Goal: Transaction & Acquisition: Purchase product/service

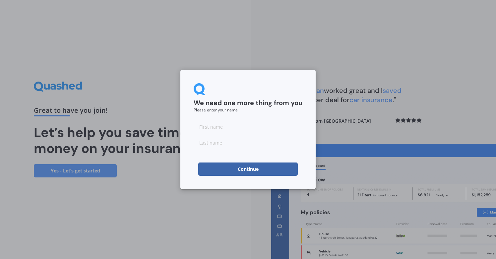
click at [235, 127] on input at bounding box center [248, 126] width 109 height 13
type input "B"
type input "[PERSON_NAME]"
click at [254, 170] on button "Continue" at bounding box center [248, 169] width 100 height 13
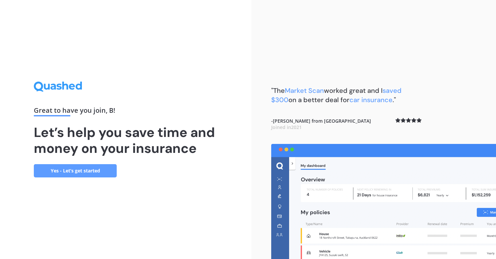
click at [95, 173] on link "Yes - Let’s get started" at bounding box center [75, 170] width 83 height 13
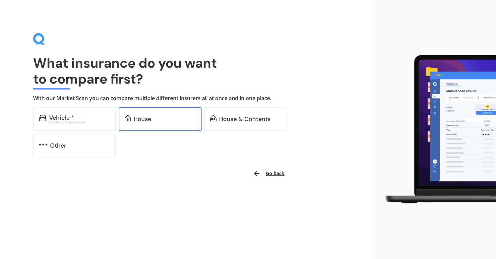
click at [157, 121] on div "House" at bounding box center [165, 119] width 62 height 7
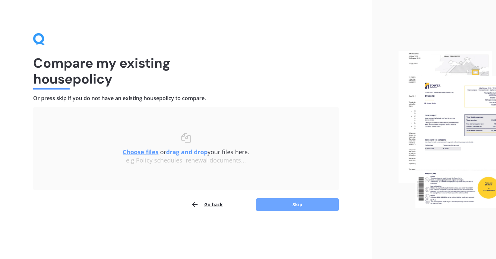
click at [275, 199] on button "Skip" at bounding box center [297, 204] width 83 height 13
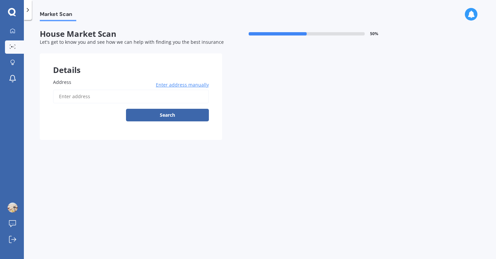
click at [80, 97] on input "Address" at bounding box center [131, 97] width 156 height 14
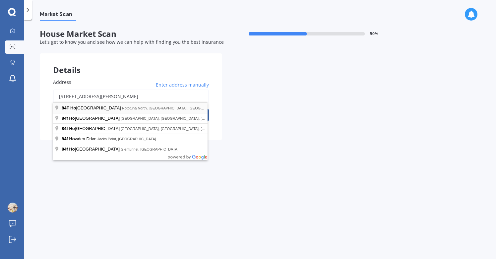
type input "[STREET_ADDRESS][PERSON_NAME]"
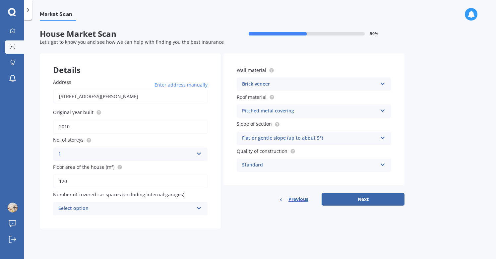
click at [181, 209] on div "Select option" at bounding box center [125, 209] width 135 height 8
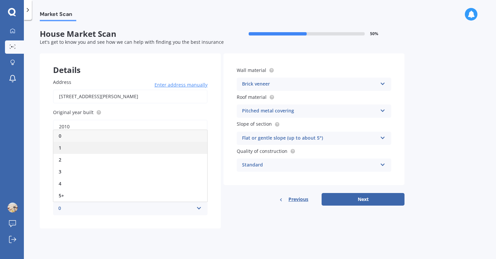
click at [122, 147] on div "1" at bounding box center [130, 148] width 154 height 12
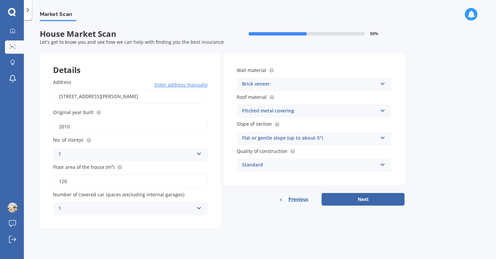
click at [122, 207] on div "1" at bounding box center [125, 209] width 135 height 8
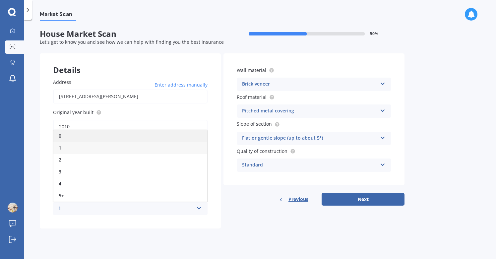
click at [89, 138] on div "0" at bounding box center [130, 136] width 154 height 12
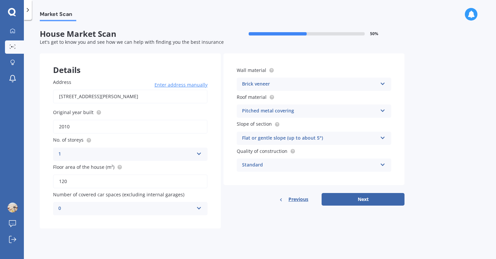
click at [372, 205] on div "Details Address 84F Horsham Downs Road, Rototuna North, Hamilton 3210 Enter add…" at bounding box center [222, 140] width 365 height 175
click at [382, 195] on button "Next" at bounding box center [363, 199] width 83 height 13
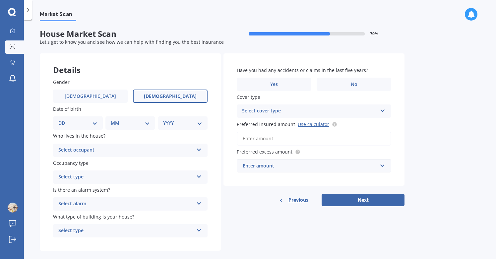
click at [180, 100] on label "Female" at bounding box center [170, 96] width 75 height 13
click at [0, 0] on input "Female" at bounding box center [0, 0] width 0 height 0
click at [85, 127] on div "DD 01 02 03 04 05 06 07 08 09 10 11 12 13 14 15 16 17 18 19 20 21 22 23 24 25 2…" at bounding box center [78, 122] width 50 height 13
click at [82, 154] on div "Select occupant Owner Owner + Boarder" at bounding box center [130, 150] width 155 height 13
click at [112, 132] on label "Who lives in the house?" at bounding box center [129, 135] width 152 height 7
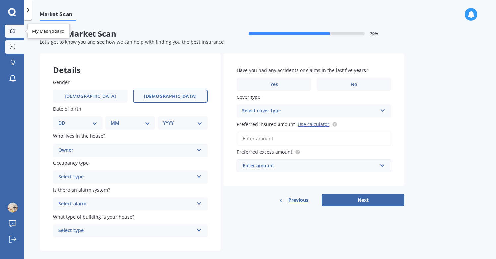
click at [15, 29] on icon at bounding box center [12, 30] width 5 height 5
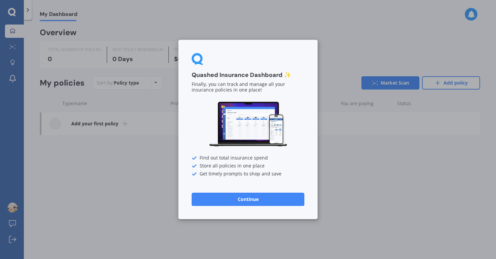
click at [276, 204] on button "Continue" at bounding box center [248, 199] width 113 height 13
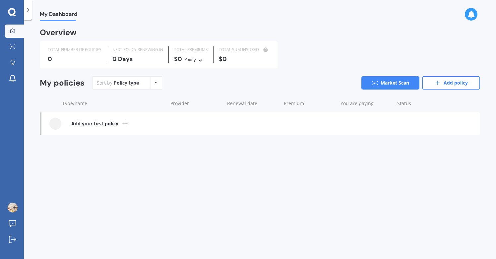
click at [126, 84] on div "Policy type" at bounding box center [126, 83] width 25 height 7
click at [16, 11] on icon at bounding box center [12, 12] width 8 height 9
click at [12, 14] on icon at bounding box center [12, 12] width 8 height 9
click at [35, 9] on div "My Dashboard" at bounding box center [54, 10] width 45 height 21
click at [24, 10] on div at bounding box center [12, 12] width 24 height 9
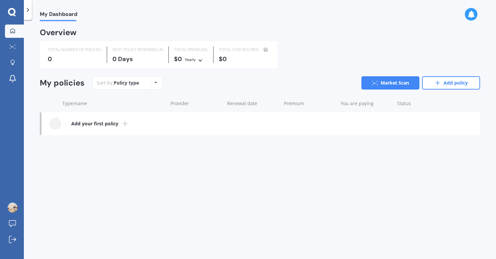
click at [29, 10] on polyline at bounding box center [28, 9] width 2 height 3
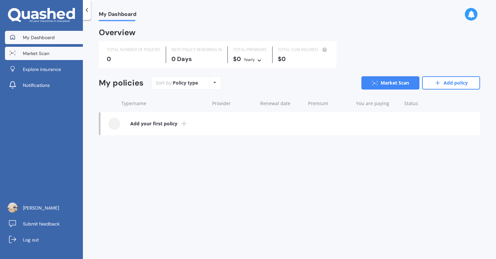
click at [29, 53] on span "Market Scan" at bounding box center [36, 53] width 27 height 7
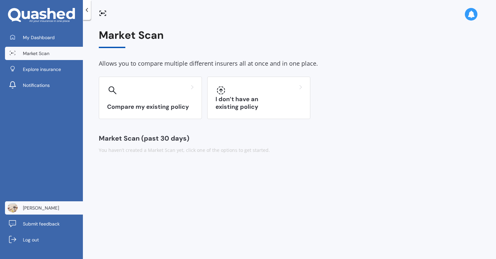
click at [49, 204] on link "B Cooper" at bounding box center [44, 207] width 78 height 13
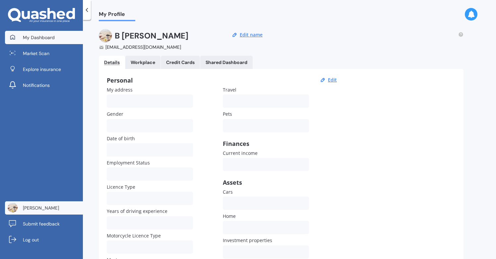
click at [15, 35] on icon at bounding box center [12, 36] width 5 height 5
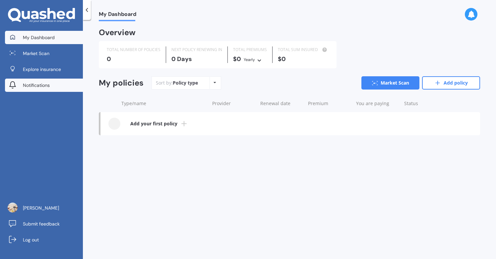
click at [32, 79] on link "Notifications" at bounding box center [44, 85] width 78 height 13
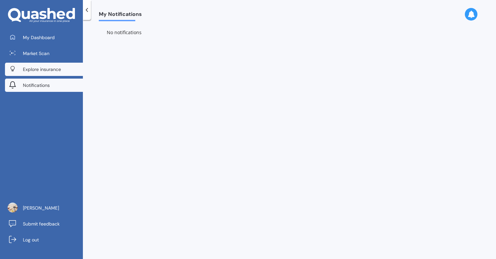
click at [37, 70] on span "Explore insurance" at bounding box center [42, 69] width 38 height 7
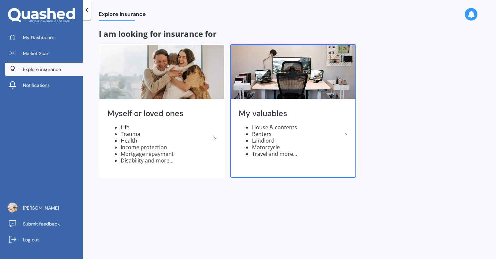
click at [293, 107] on div "My valuables House & contents Renters Landlord Motorcycle Travel and more..." at bounding box center [293, 135] width 125 height 70
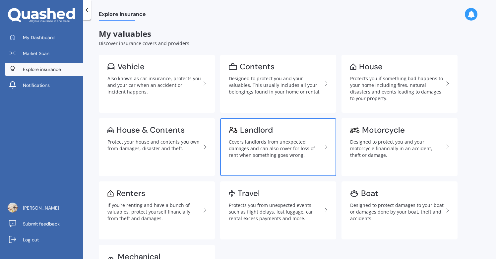
click at [293, 128] on div "Landlord" at bounding box center [276, 130] width 94 height 7
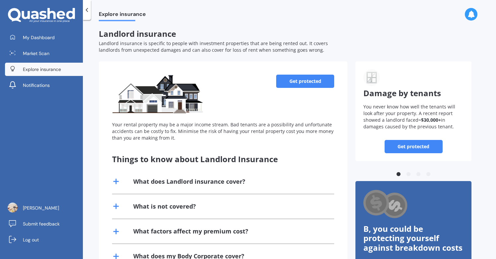
click at [301, 81] on link "Get protected" at bounding box center [305, 81] width 58 height 13
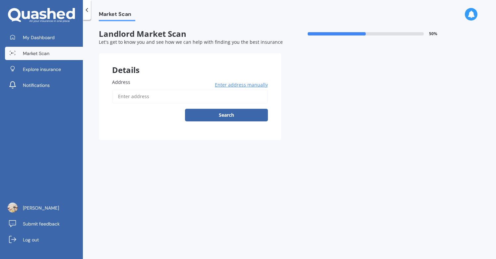
click at [174, 94] on input "Address" at bounding box center [190, 97] width 156 height 14
type input "84F Horsham Downs Road, Rototuna North, Hamilton 3210"
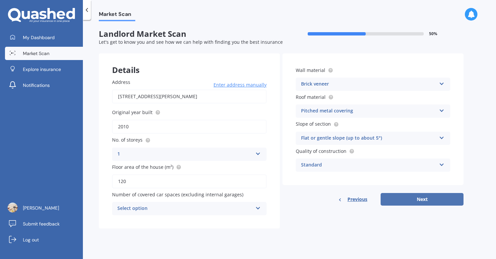
click at [398, 203] on button "Next" at bounding box center [422, 199] width 83 height 13
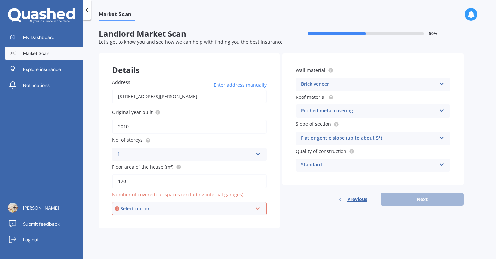
click at [155, 207] on div "Select option" at bounding box center [186, 208] width 132 height 7
click at [134, 136] on div "0" at bounding box center [189, 136] width 153 height 12
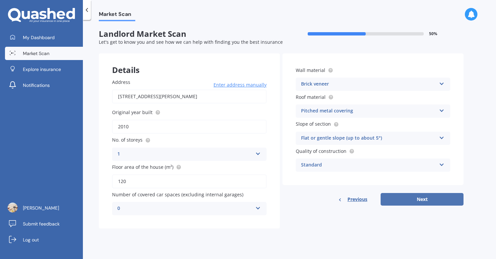
click at [391, 196] on button "Next" at bounding box center [422, 199] width 83 height 13
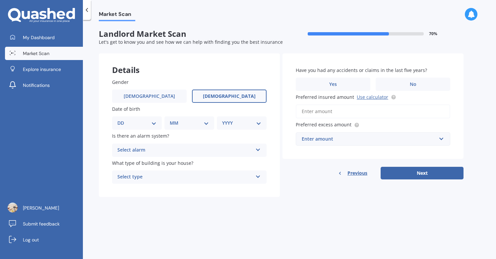
click at [214, 94] on label "Female" at bounding box center [229, 96] width 75 height 13
click at [0, 0] on input "Female" at bounding box center [0, 0] width 0 height 0
select select "02"
select select "04"
select select "1981"
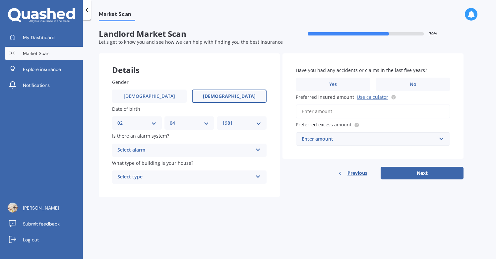
click at [147, 146] on div "Select alarm" at bounding box center [184, 150] width 135 height 8
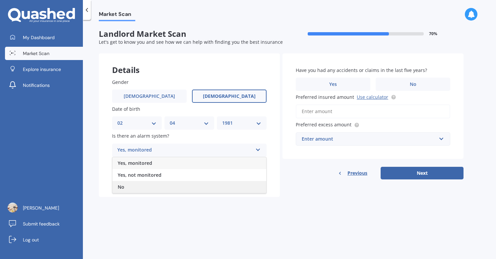
click at [134, 185] on div "No" at bounding box center [189, 187] width 154 height 12
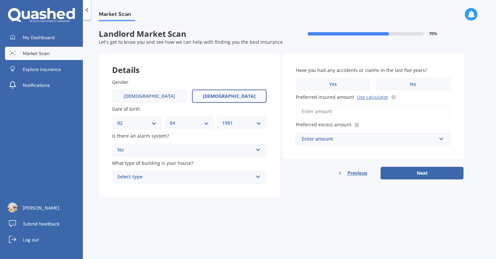
click at [143, 176] on div "Select type" at bounding box center [184, 177] width 135 height 8
click at [143, 176] on div "Freestanding" at bounding box center [184, 177] width 135 height 8
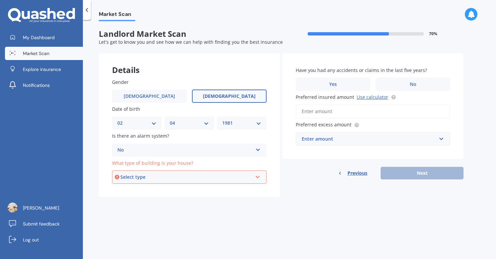
click at [142, 177] on div "Select type" at bounding box center [186, 176] width 132 height 7
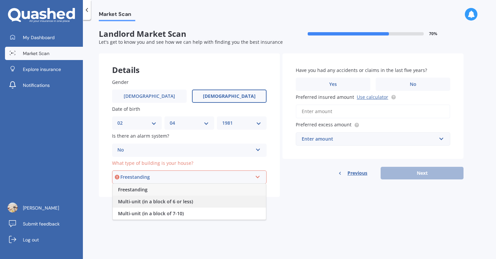
click at [143, 198] on span "Multi-unit (in a block of 6 or less)" at bounding box center [155, 201] width 75 height 6
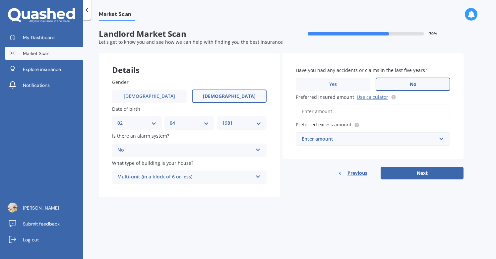
click at [420, 78] on label "No" at bounding box center [413, 84] width 75 height 13
click at [0, 0] on input "No" at bounding box center [0, 0] width 0 height 0
click at [373, 114] on input "Preferred insured amount Use calculator" at bounding box center [373, 111] width 155 height 14
click at [380, 98] on link "Use calculator" at bounding box center [373, 97] width 32 height 6
click at [330, 108] on input "Preferred insured amount Use calculator" at bounding box center [373, 111] width 155 height 14
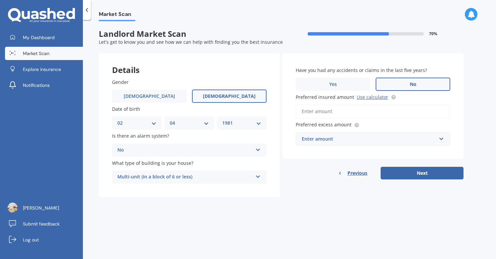
paste input "$453,587"
type input "$453,587"
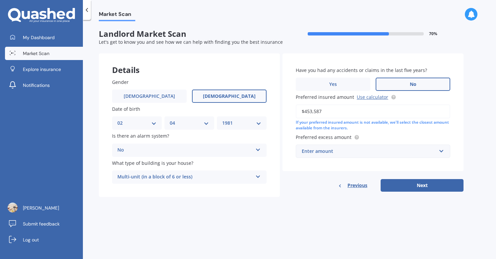
click at [346, 150] on div "Enter amount" at bounding box center [369, 151] width 135 height 7
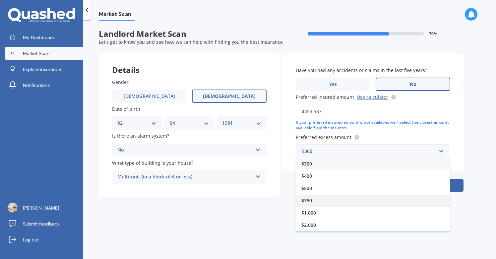
click at [326, 201] on div "$750" at bounding box center [373, 200] width 154 height 12
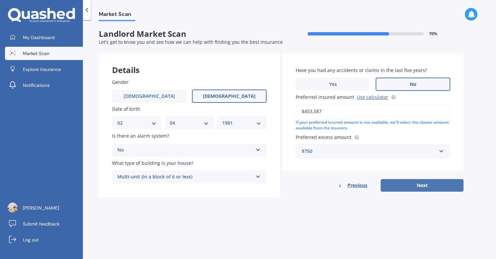
click at [410, 189] on button "Next" at bounding box center [422, 185] width 83 height 13
select select "02"
select select "04"
select select "1981"
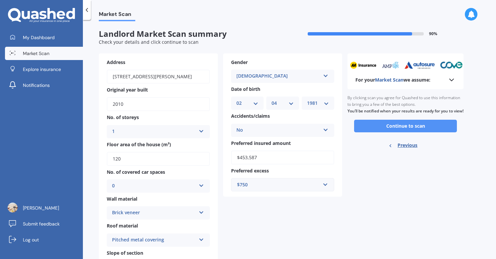
click at [422, 126] on button "Continue to scan" at bounding box center [405, 126] width 103 height 13
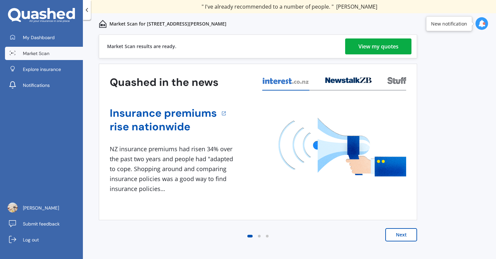
click at [372, 47] on div "View my quotes" at bounding box center [379, 46] width 40 height 16
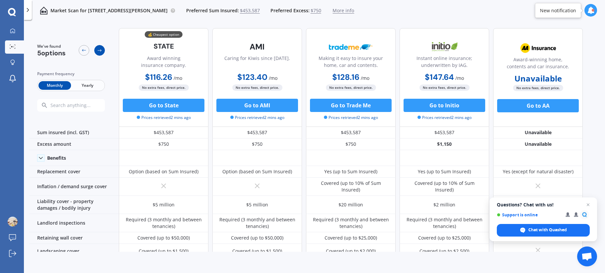
click at [100, 49] on icon at bounding box center [99, 50] width 5 height 5
click at [100, 50] on icon at bounding box center [99, 50] width 5 height 5
click at [99, 50] on icon at bounding box center [100, 50] width 4 height 2
click at [496, 19] on div "Market Scan for 84F Horsham Downs Road, Rototuna North, Hamilton 3210 Preferred…" at bounding box center [314, 10] width 581 height 21
